Goal: Task Accomplishment & Management: Manage account settings

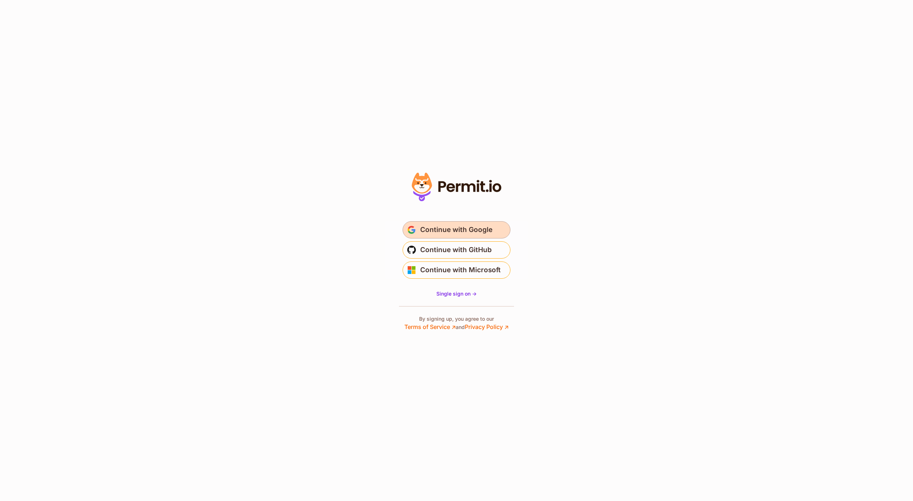
click at [440, 234] on span "Continue with Google" at bounding box center [456, 230] width 72 height 12
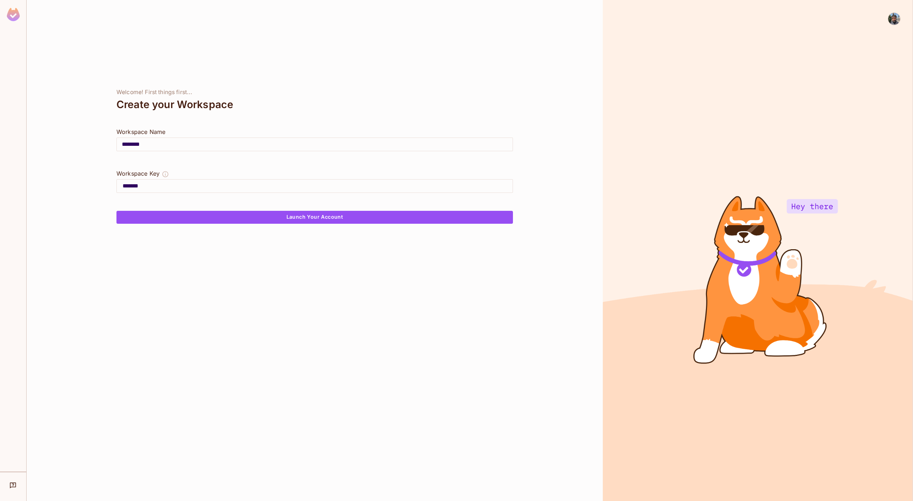
click at [583, 320] on div "Welcome! First things first... Create your Workspace Workspace Name ******** ​ …" at bounding box center [315, 250] width 576 height 501
click at [892, 18] on img at bounding box center [894, 19] width 12 height 12
click at [864, 61] on span "Log out" at bounding box center [867, 64] width 18 height 7
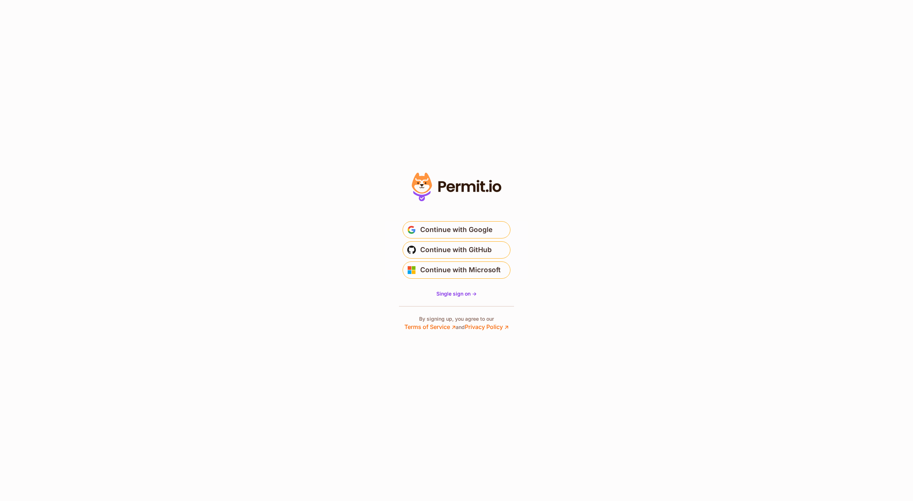
click at [270, 122] on section "Or" at bounding box center [456, 250] width 913 height 501
click at [64, 190] on section "Or" at bounding box center [456, 250] width 913 height 501
click at [71, 184] on section "Or" at bounding box center [456, 250] width 913 height 501
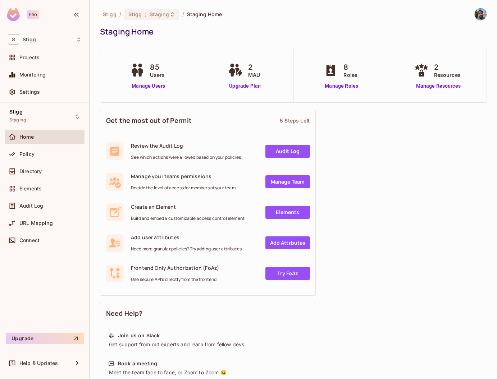
click at [383, 148] on div "Get the most out of Permit 5 Steps Left Review the Audit Log See which actions …" at bounding box center [293, 342] width 387 height 472
